Goal: Find specific page/section: Find specific page/section

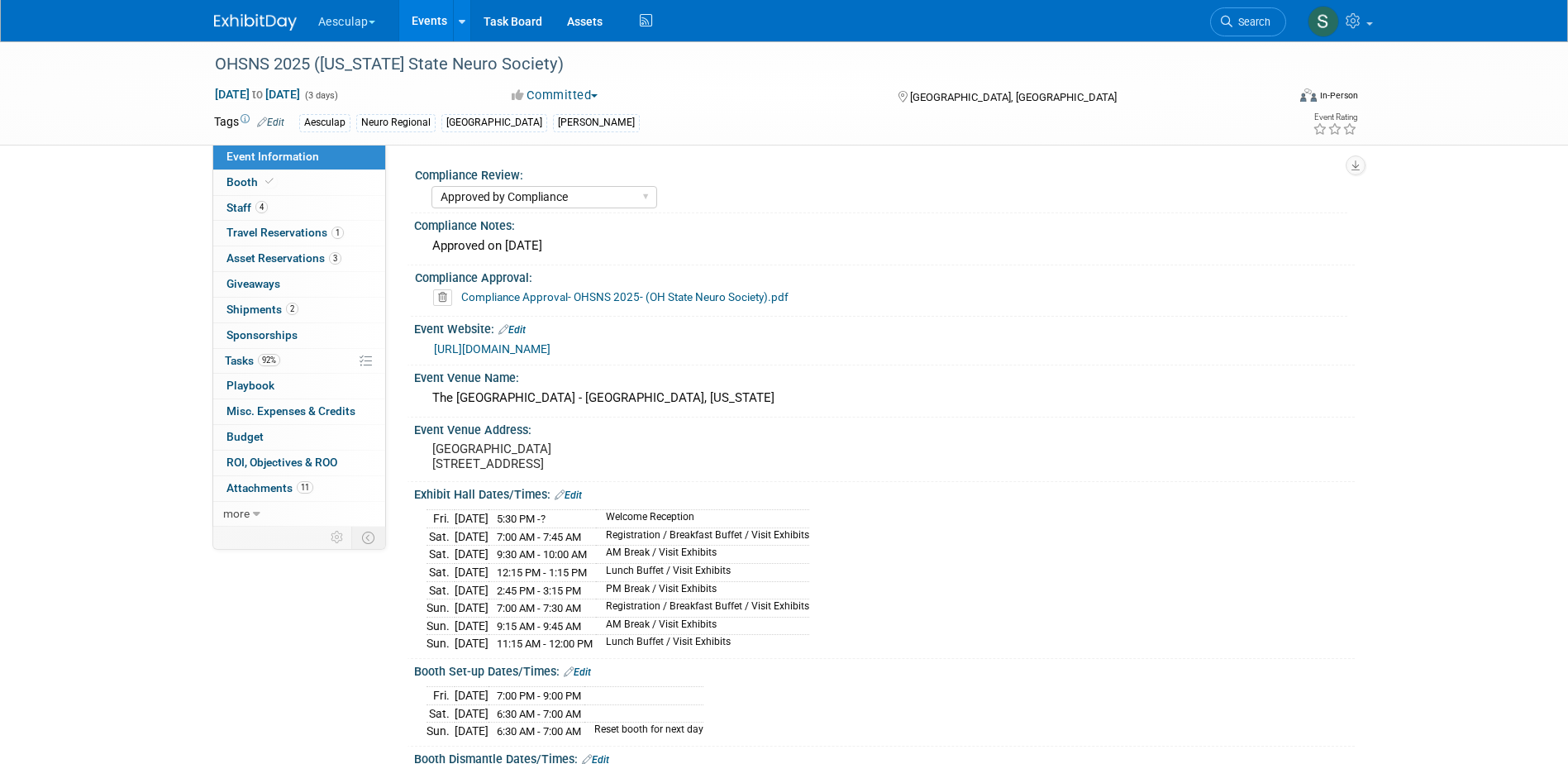
select select "Approved by Compliance"
select select "Neuro"
click at [1243, 26] on span "Search" at bounding box center [1252, 22] width 38 height 12
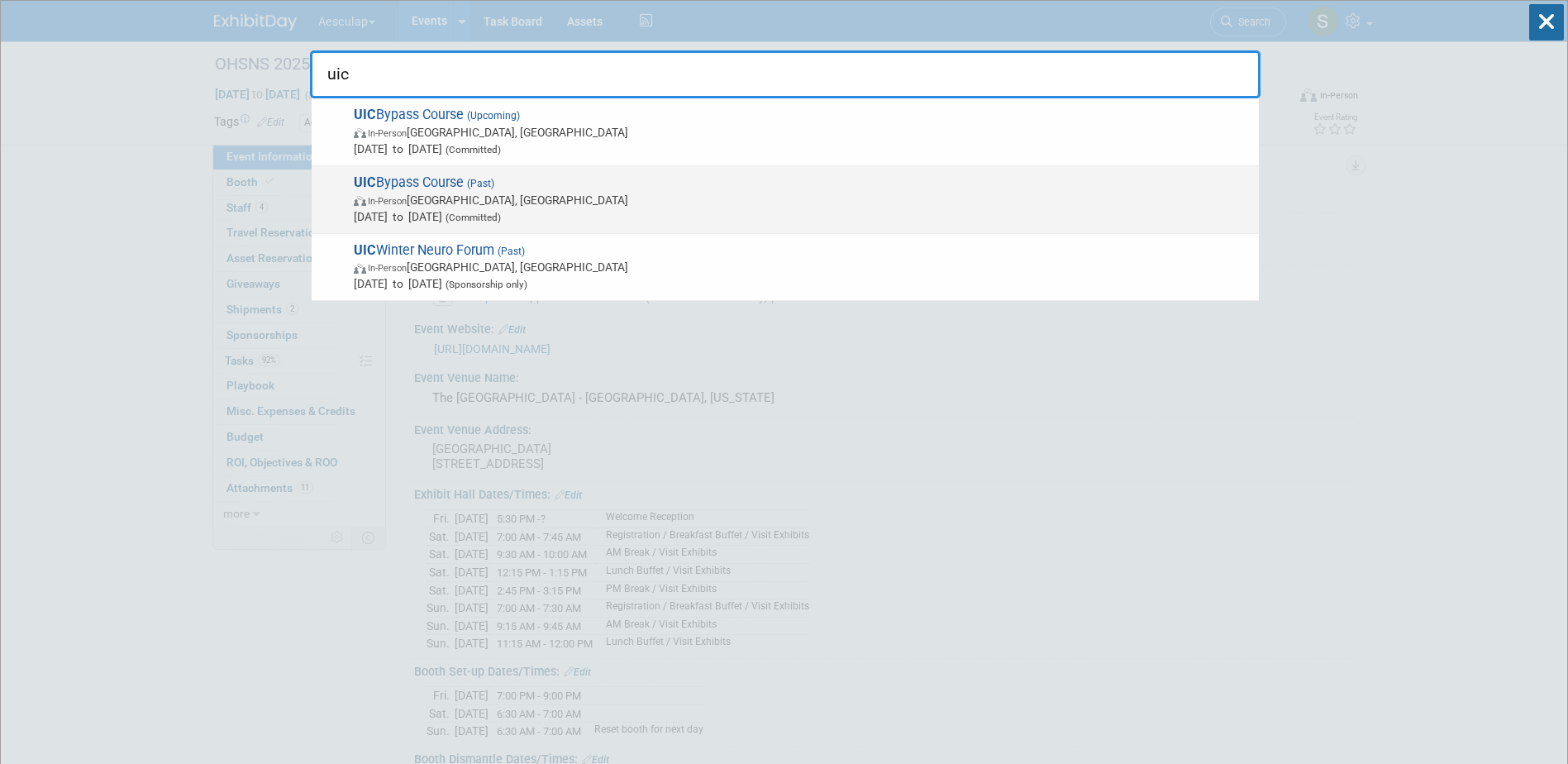
type input "uic"
click at [363, 181] on strong "UIC" at bounding box center [365, 182] width 23 height 16
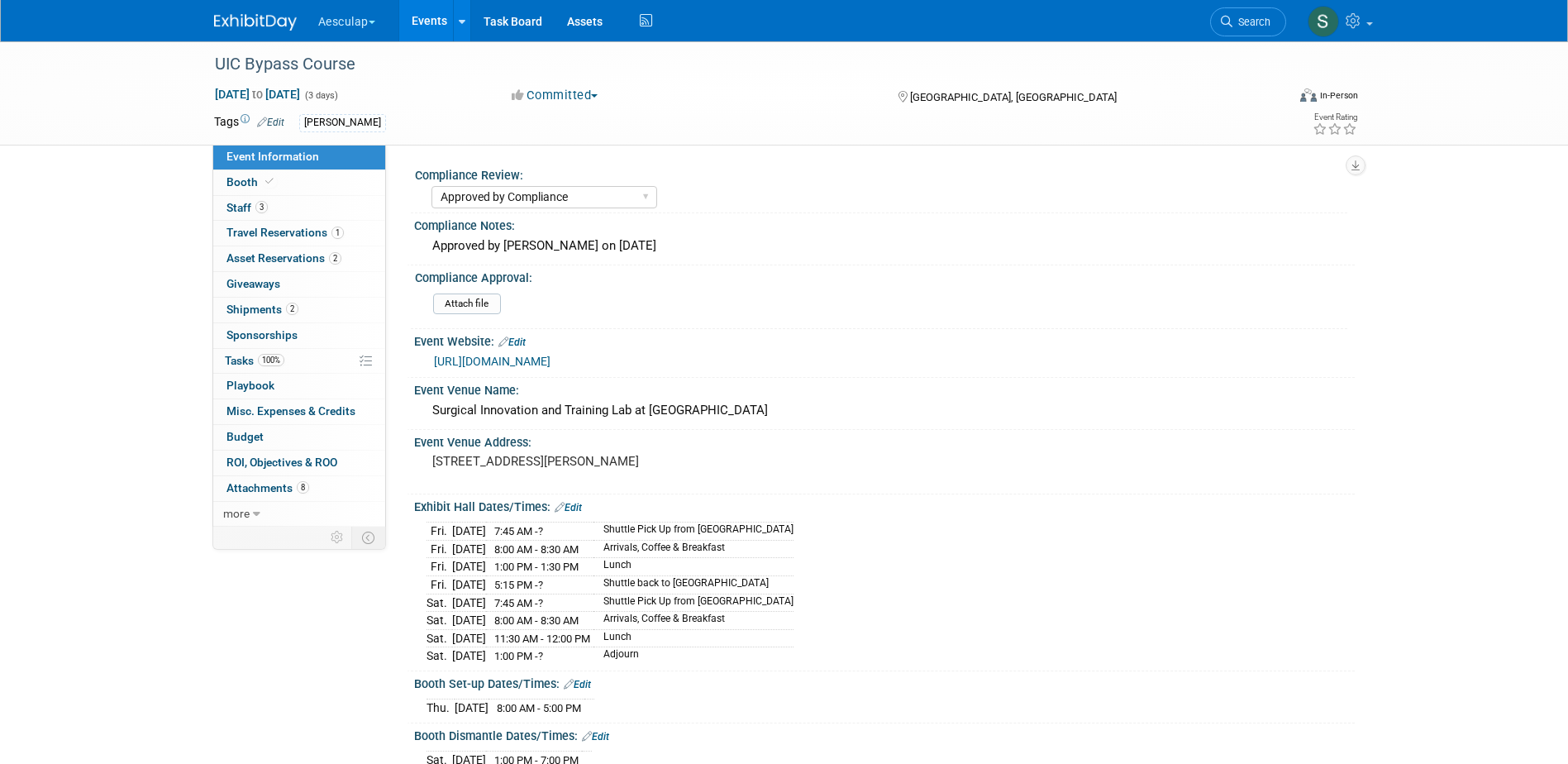
select select "Approved by Compliance"
select select "Neuro"
click at [243, 252] on span "Asset Reservations 2" at bounding box center [284, 257] width 115 height 13
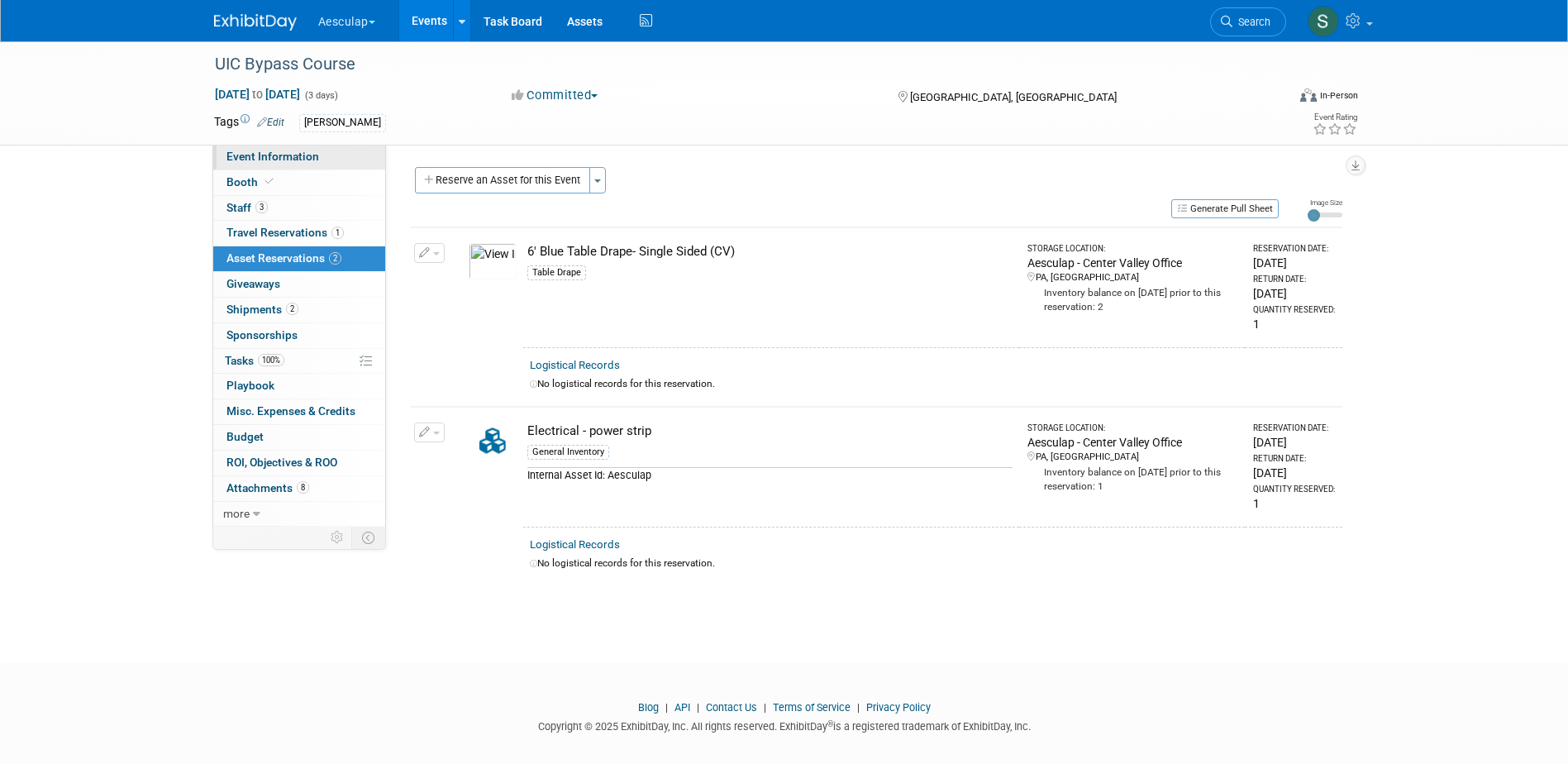
click at [246, 157] on span "Event Information" at bounding box center [273, 156] width 92 height 13
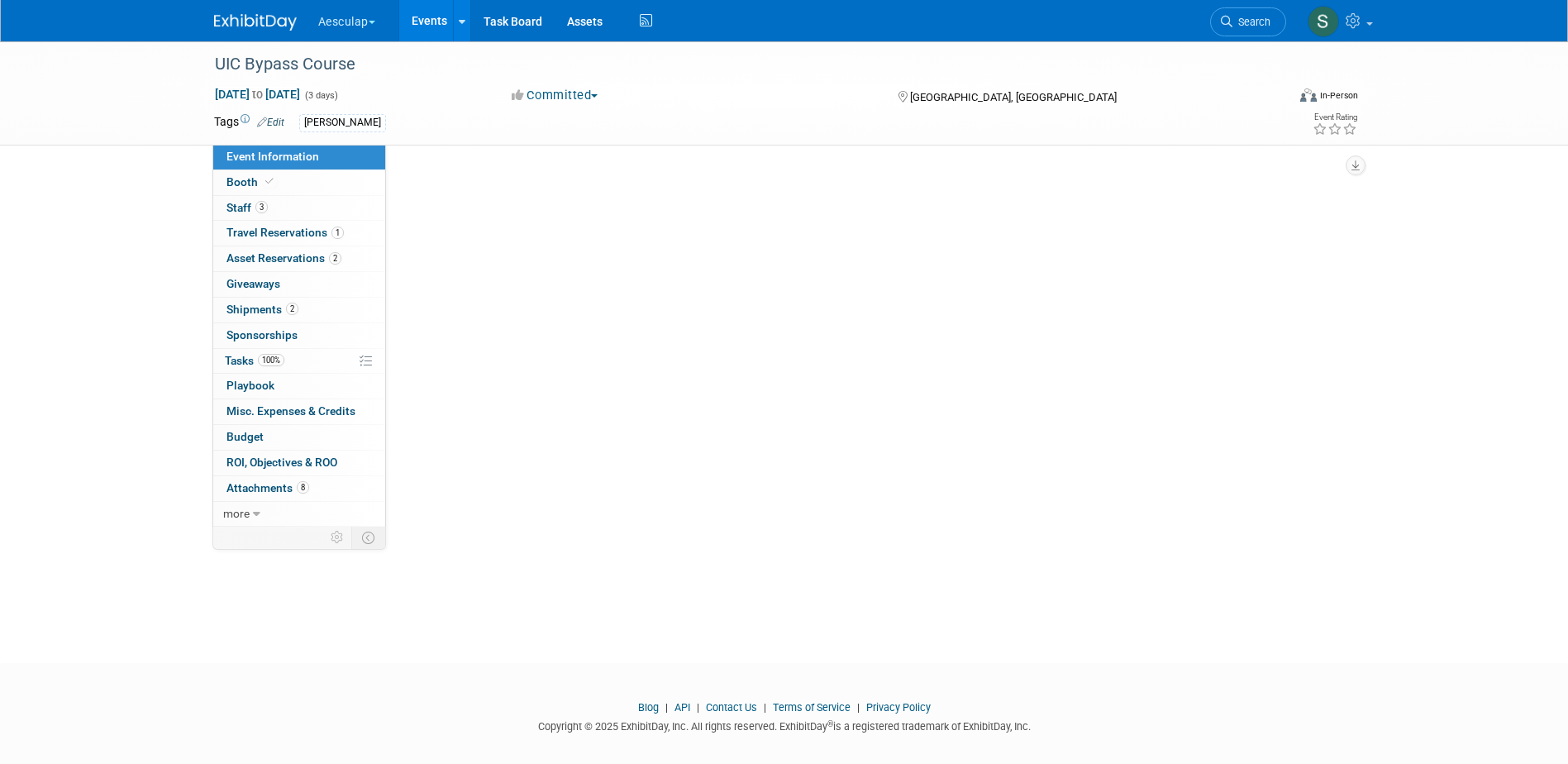
select select "Approved by Compliance"
select select "Neuro"
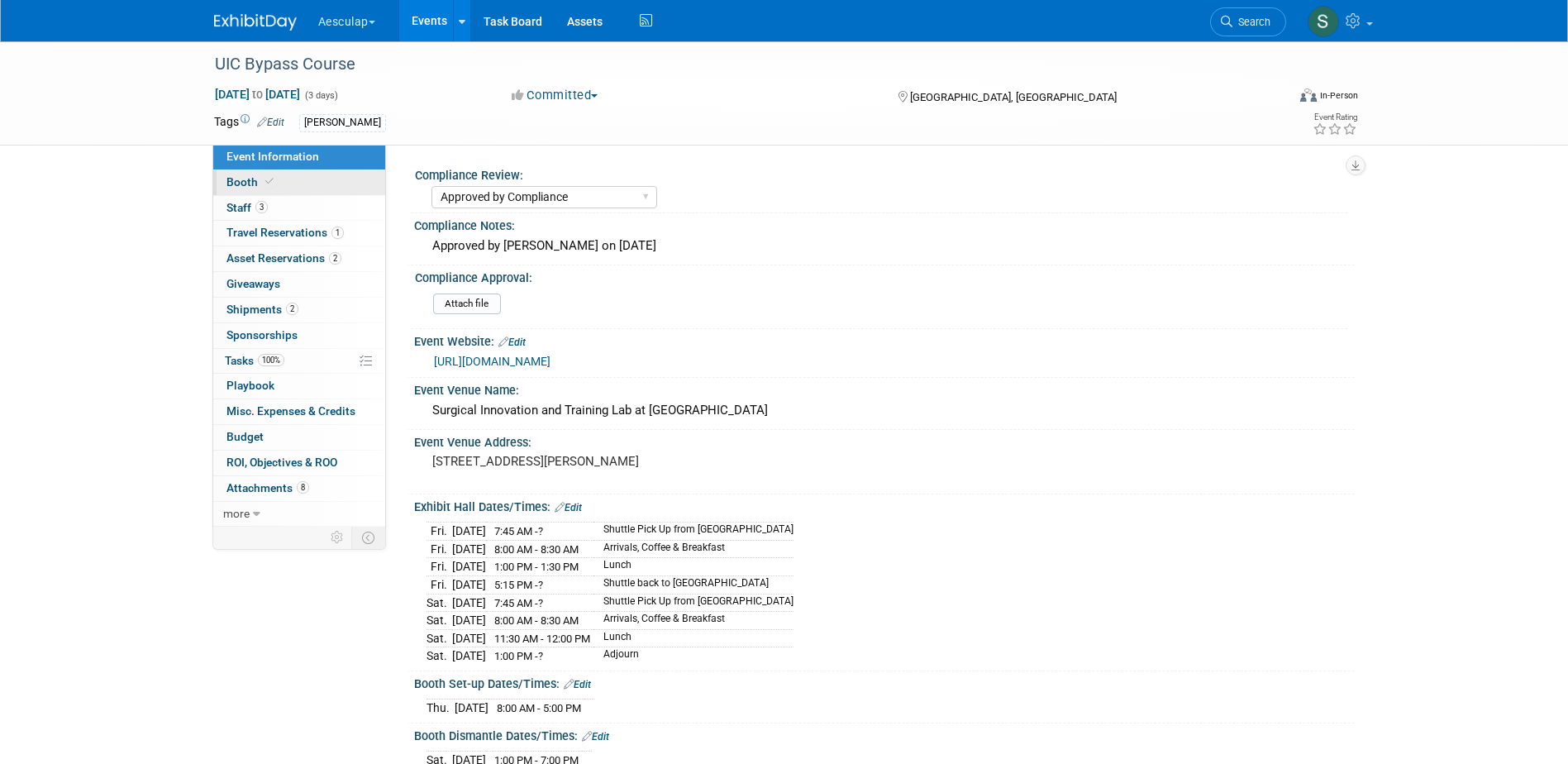
click at [259, 177] on span "Booth" at bounding box center [252, 181] width 51 height 13
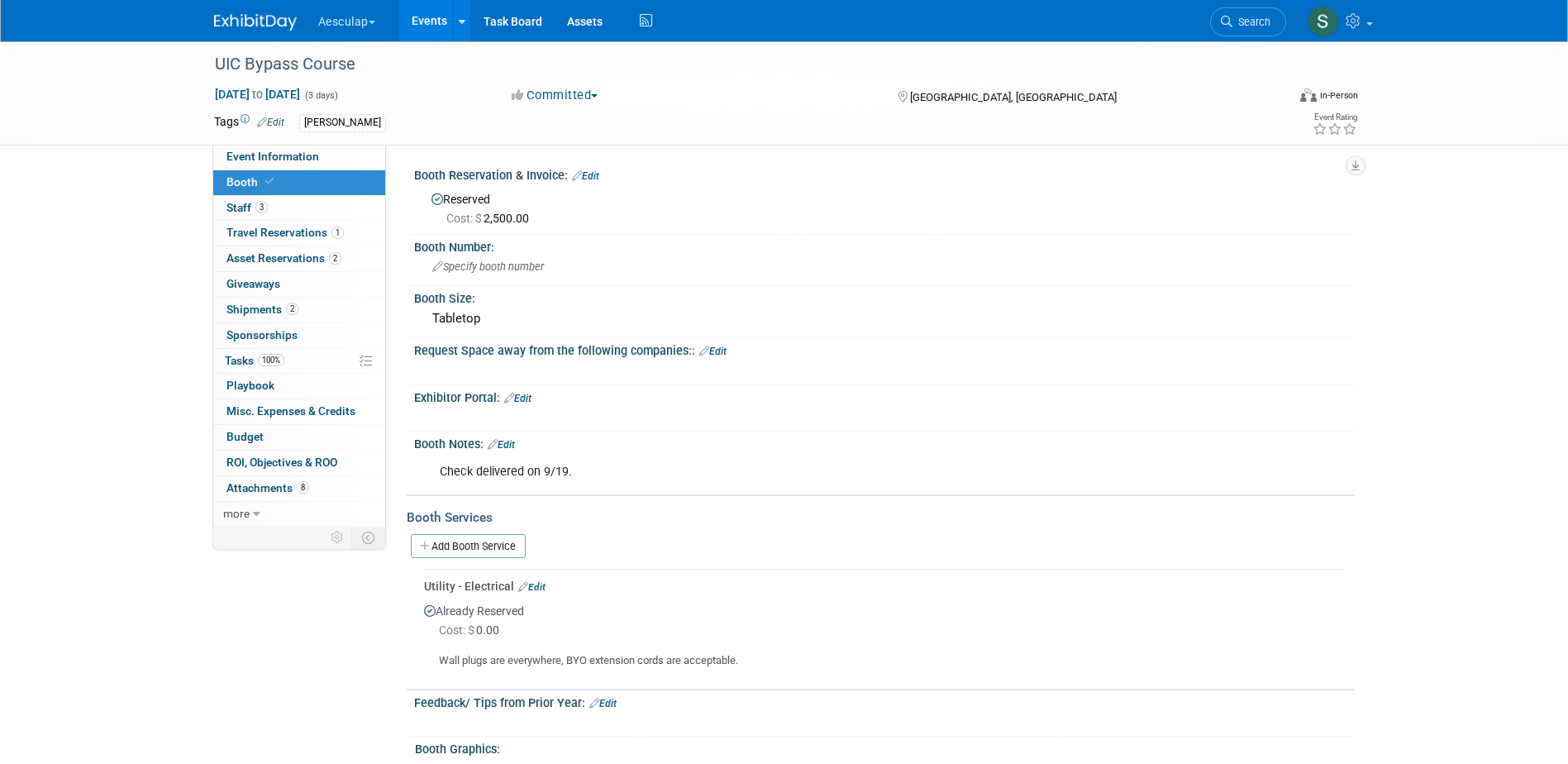
click at [1241, 19] on span "Search" at bounding box center [1252, 22] width 38 height 12
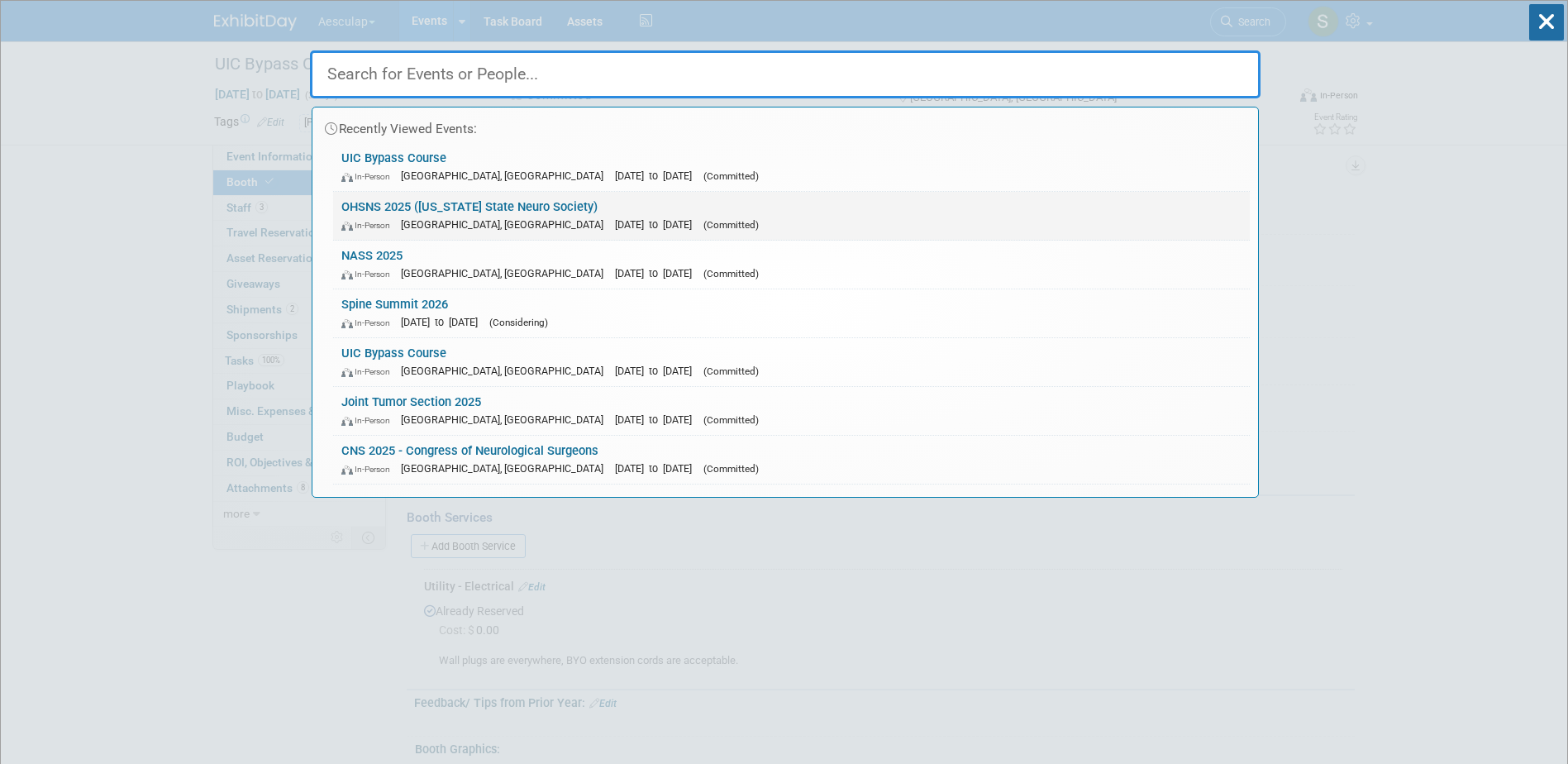
click at [388, 210] on link "OHSNS 2025 ([US_STATE] State Neuro Society) In-Person [GEOGRAPHIC_DATA], [GEOGR…" at bounding box center [791, 215] width 917 height 48
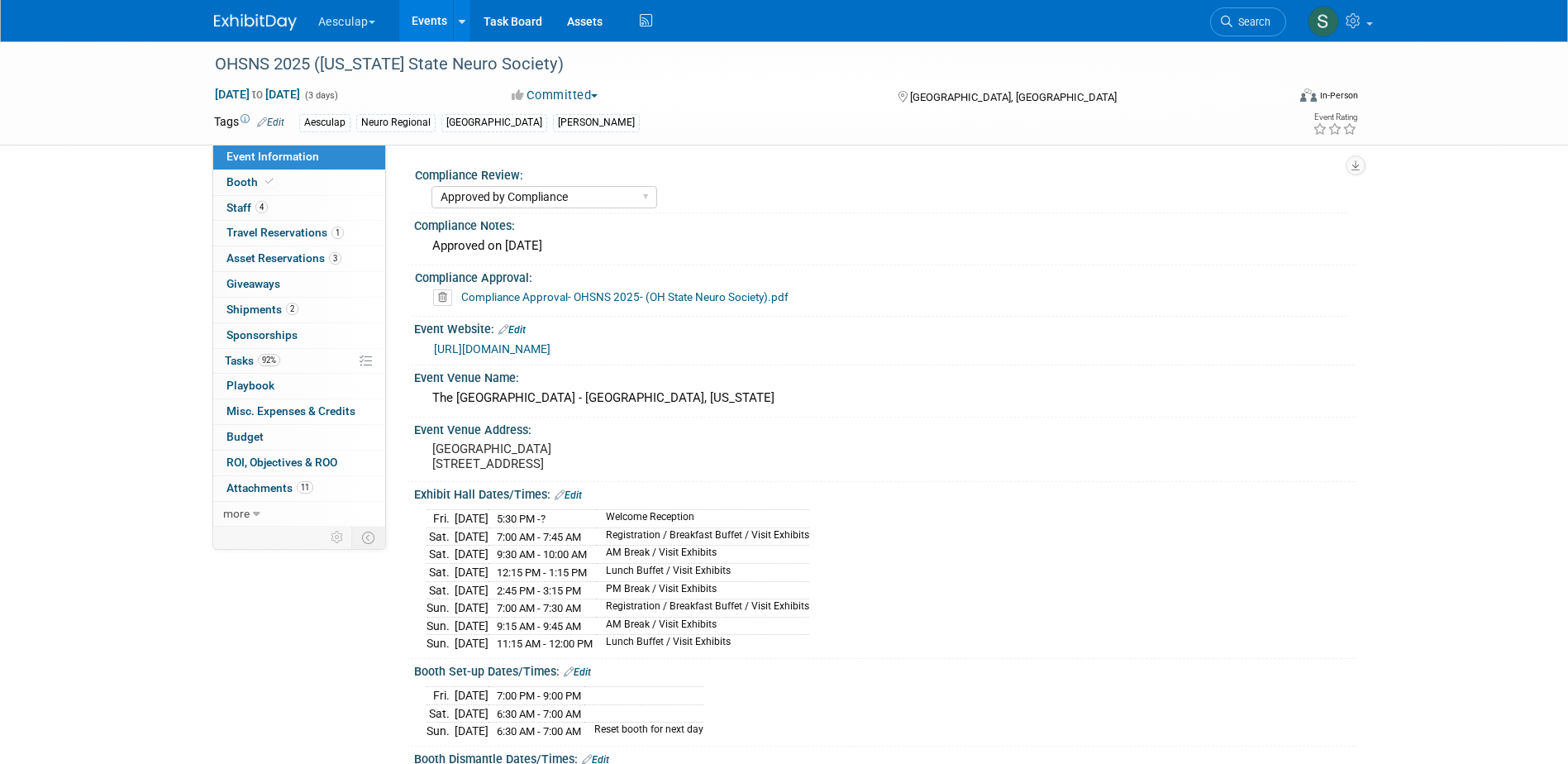
select select "Approved by Compliance"
select select "Neuro"
click at [249, 253] on span "Asset Reservations 3" at bounding box center [284, 257] width 115 height 13
